Goal: Information Seeking & Learning: Learn about a topic

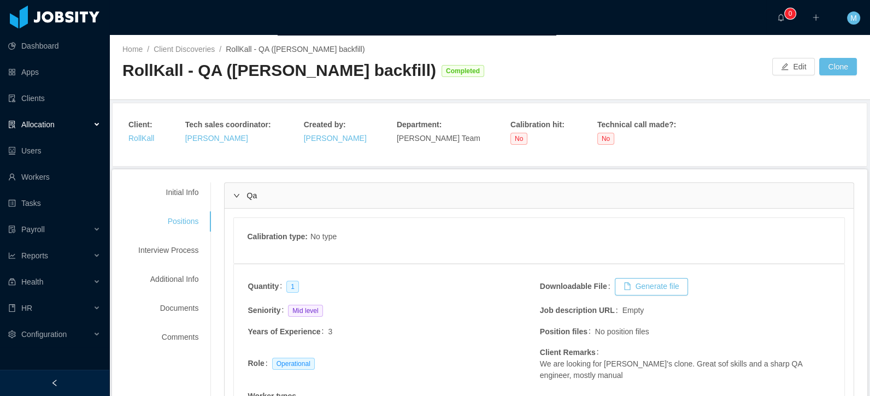
scroll to position [794, 0]
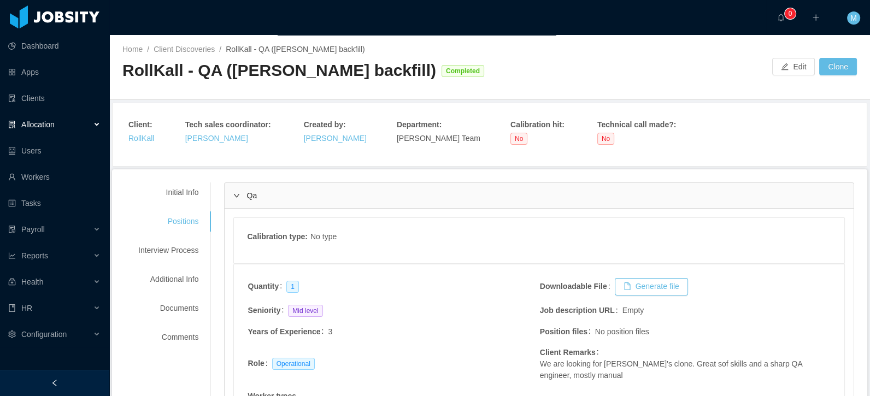
click at [50, 122] on span "Allocation" at bounding box center [37, 124] width 33 height 9
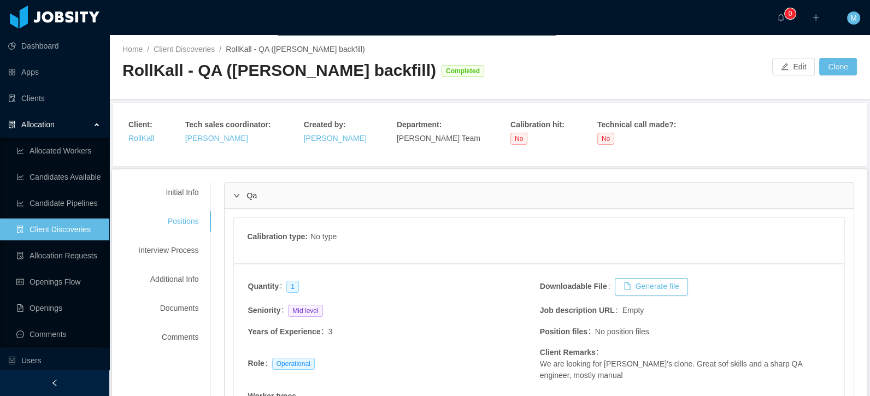
click at [61, 236] on link "Client Discoveries" at bounding box center [58, 230] width 84 height 22
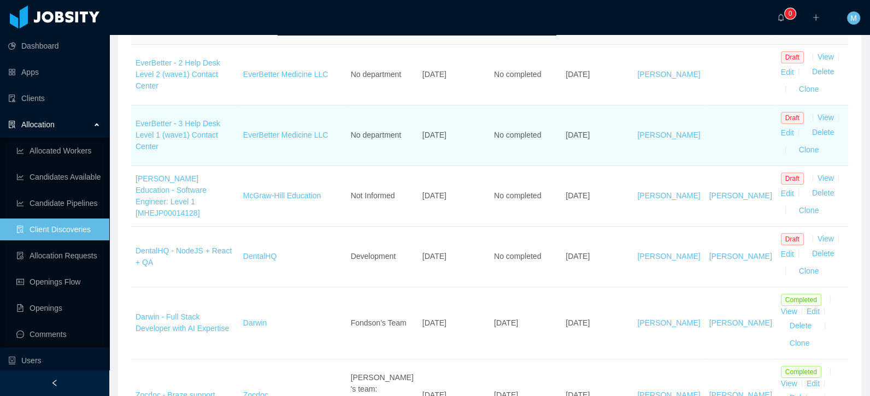
scroll to position [242, 0]
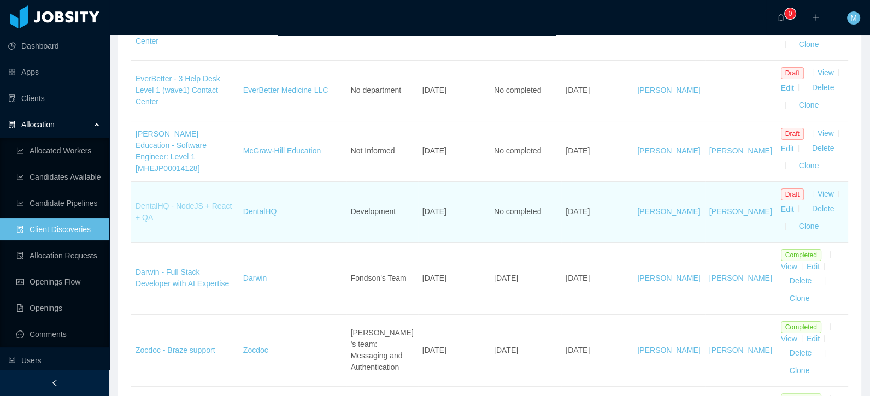
click at [195, 222] on link "DentalHQ - NodeJS + React + QA" at bounding box center [184, 212] width 96 height 20
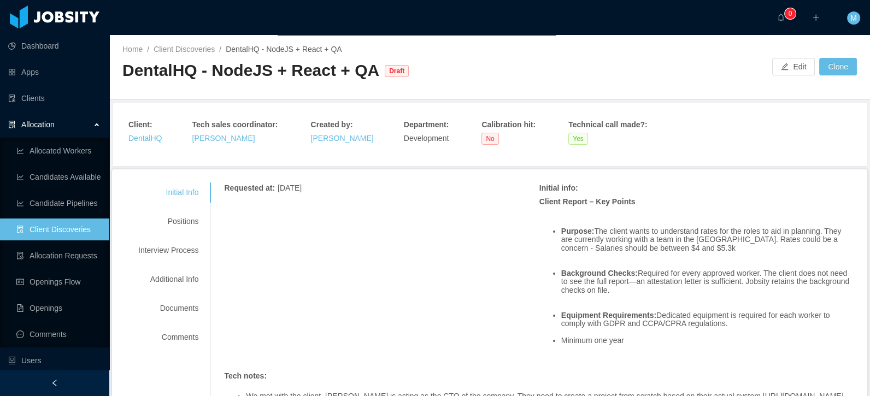
click at [420, 90] on div at bounding box center [489, 90] width 735 height 1
click at [179, 219] on div "Positions" at bounding box center [168, 222] width 86 height 20
